Goal: Find specific page/section: Find specific page/section

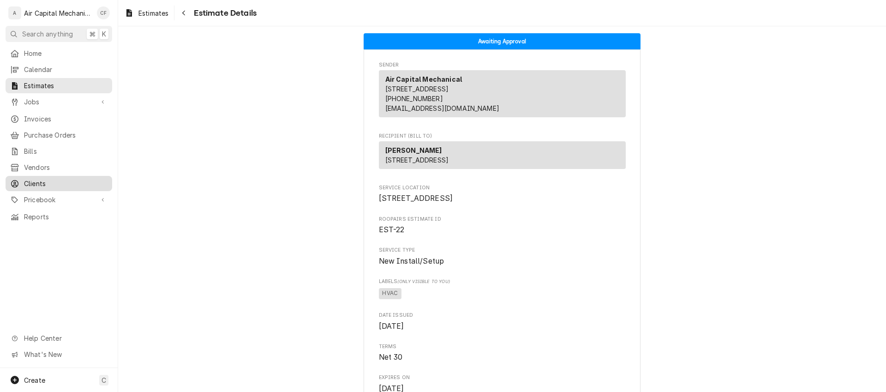
click at [90, 183] on div "Clients" at bounding box center [58, 184] width 103 height 12
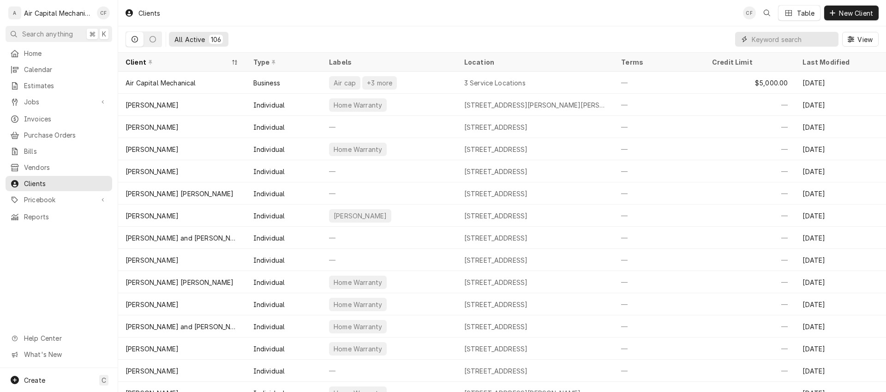
click at [766, 41] on input "Dynamic Content Wrapper" at bounding box center [793, 39] width 82 height 15
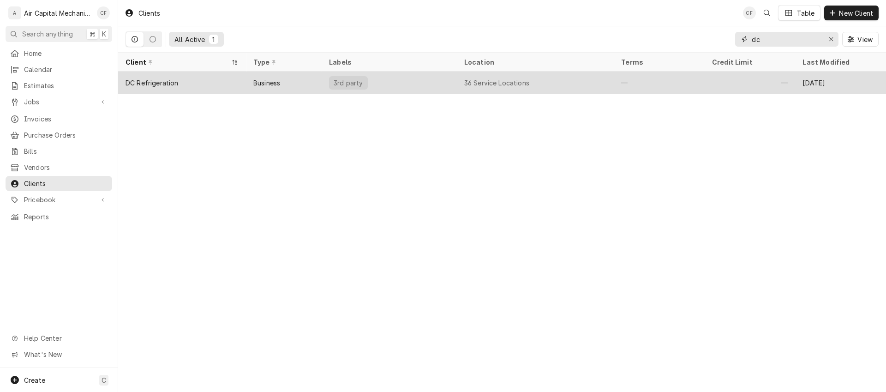
type input "dc"
click at [298, 87] on div "Business" at bounding box center [284, 83] width 76 height 22
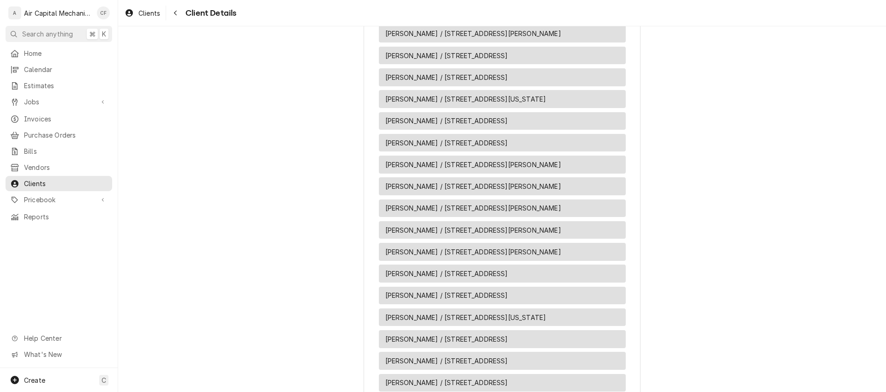
scroll to position [625, 0]
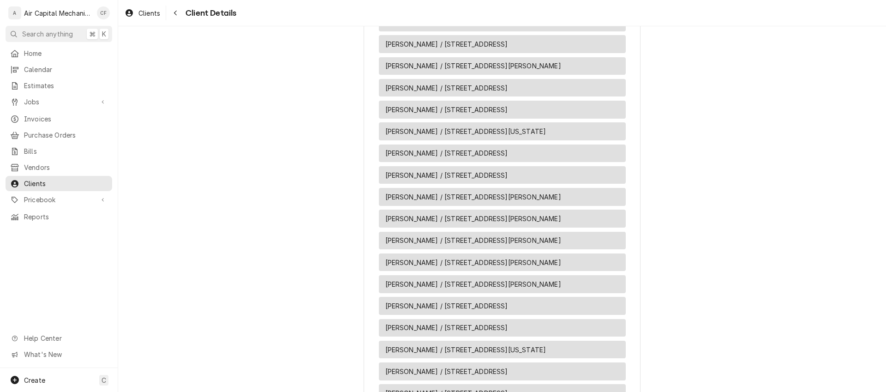
click at [429, 267] on span "Joan Perez / 4753 S Glenn Ave, Wichita, KS 67217" at bounding box center [473, 263] width 176 height 10
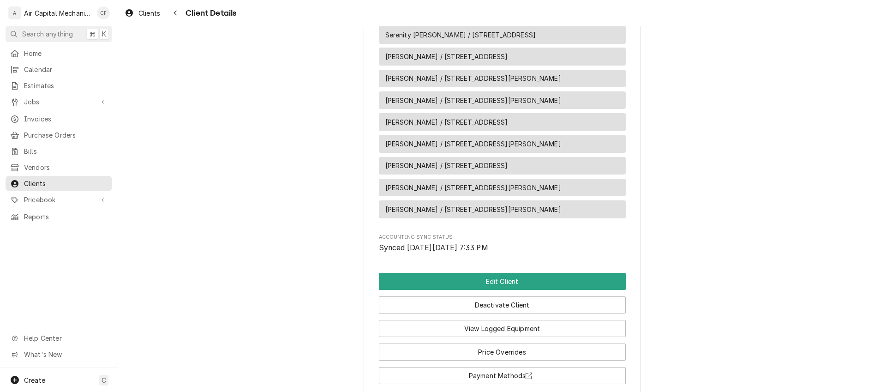
scroll to position [1115, 0]
